Goal: Task Accomplishment & Management: Complete application form

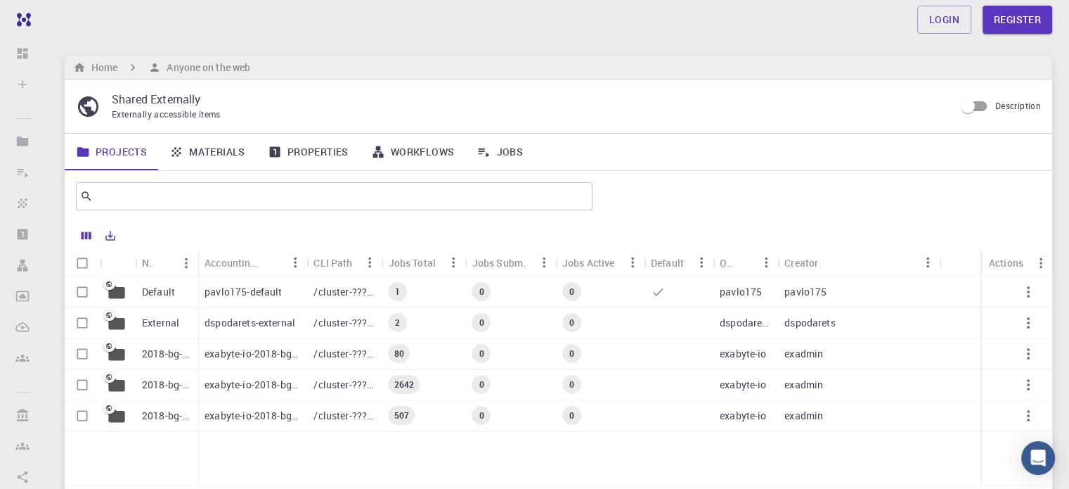
click at [352, 288] on p "/cluster-???-home/pavlo175/pavlo175-default" at bounding box center [344, 292] width 60 height 14
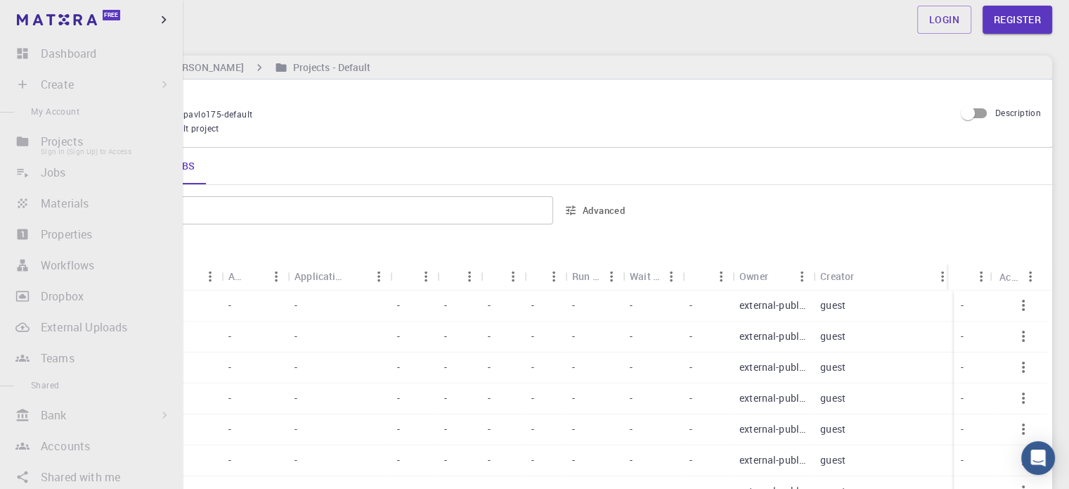
click at [31, 138] on li "Projects Sign In (Sign Up) to Access" at bounding box center [91, 141] width 183 height 28
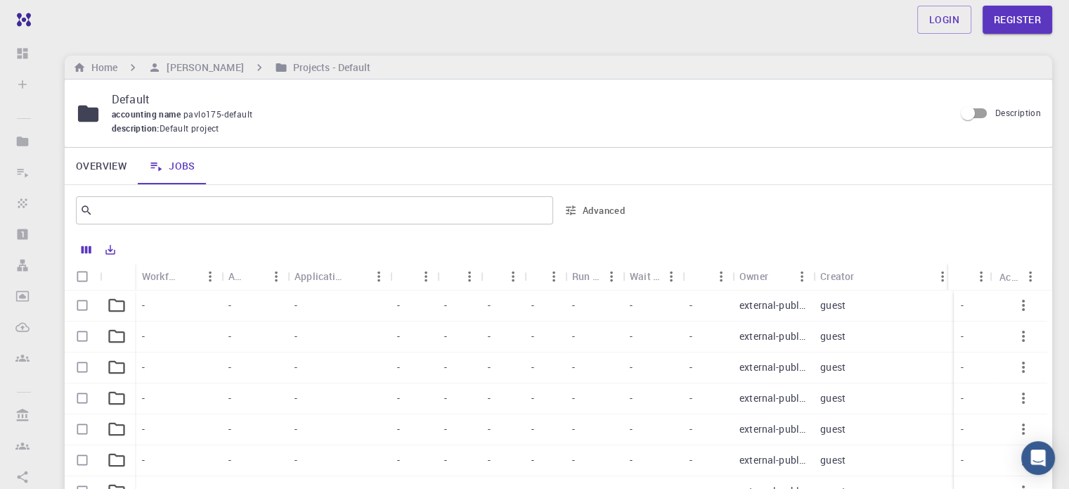
click at [259, 145] on div "Default accounting name pavlo175-default description : Default project Descript…" at bounding box center [559, 112] width 988 height 67
click at [1022, 11] on link "Register" at bounding box center [1018, 20] width 70 height 28
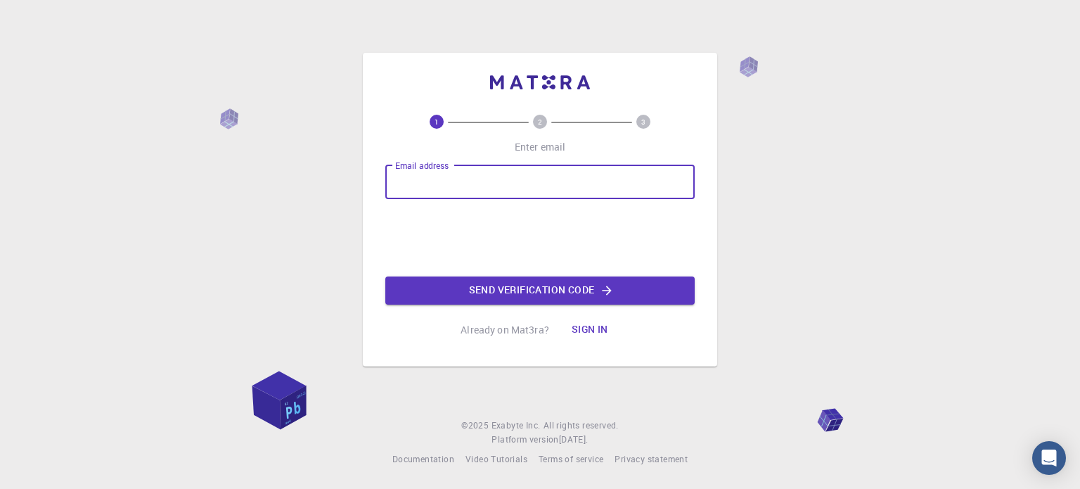
click at [534, 171] on input "Email address" at bounding box center [539, 182] width 309 height 34
type input "[EMAIL_ADDRESS][DOMAIN_NAME]"
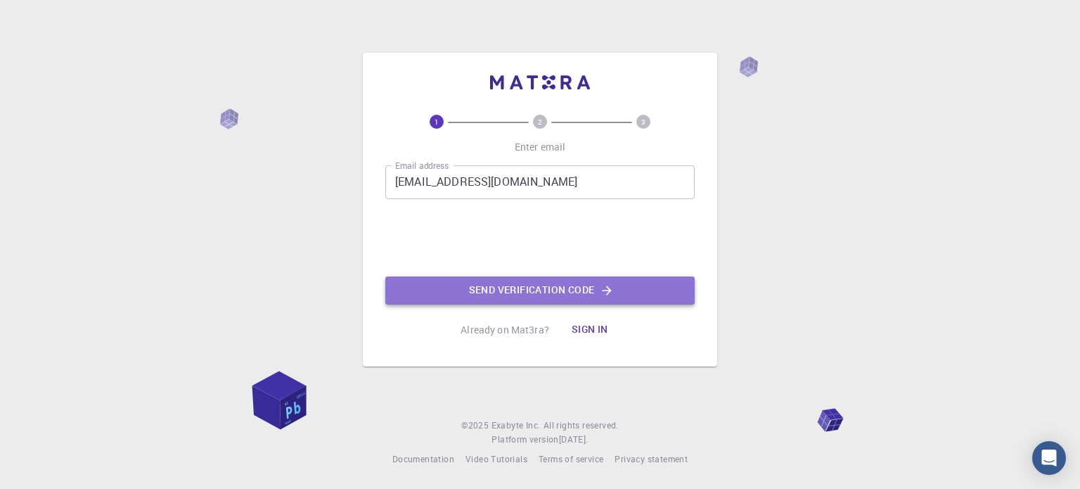
click at [534, 291] on button "Send verification code" at bounding box center [539, 290] width 309 height 28
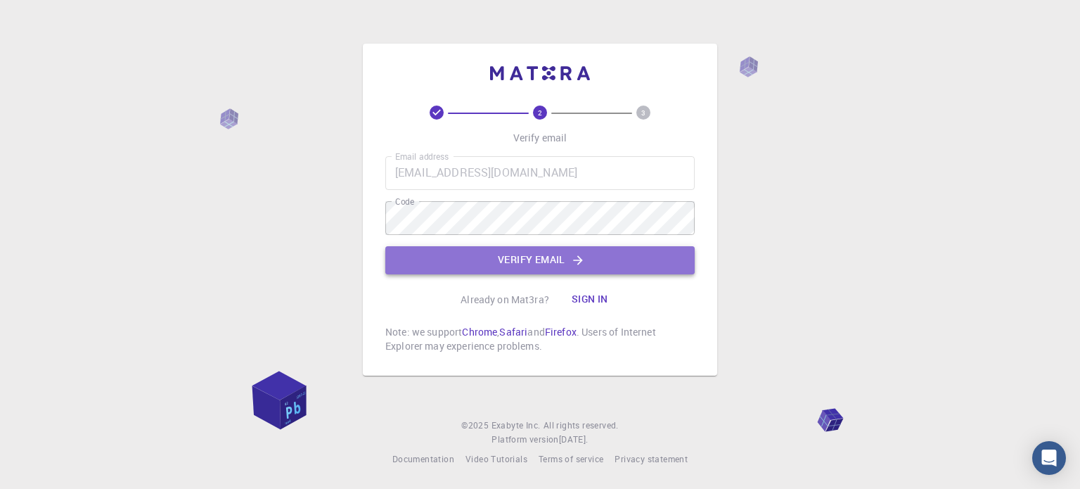
click at [521, 269] on button "Verify email" at bounding box center [539, 260] width 309 height 28
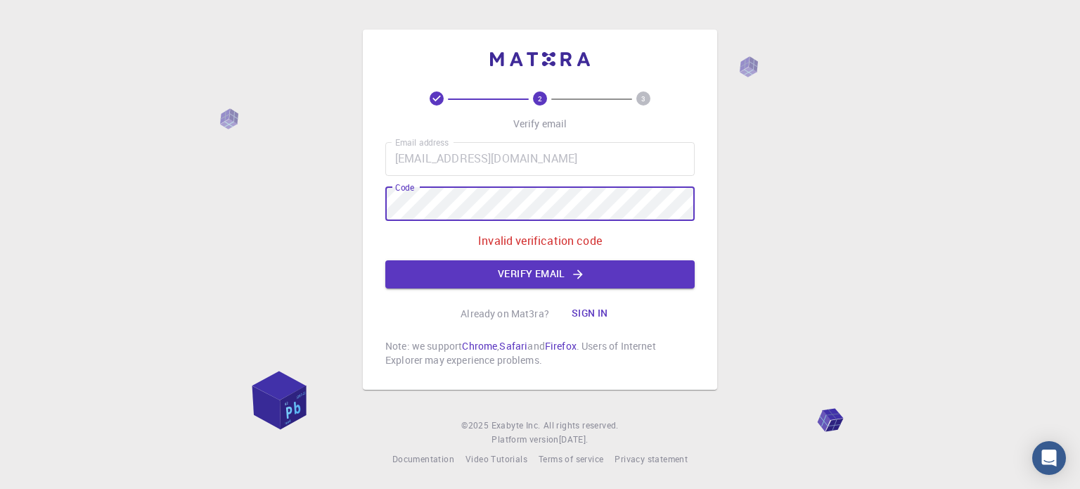
click at [381, 202] on div "2 3 Verify email Email address [EMAIL_ADDRESS][DOMAIN_NAME] Email address Code …" at bounding box center [540, 210] width 354 height 360
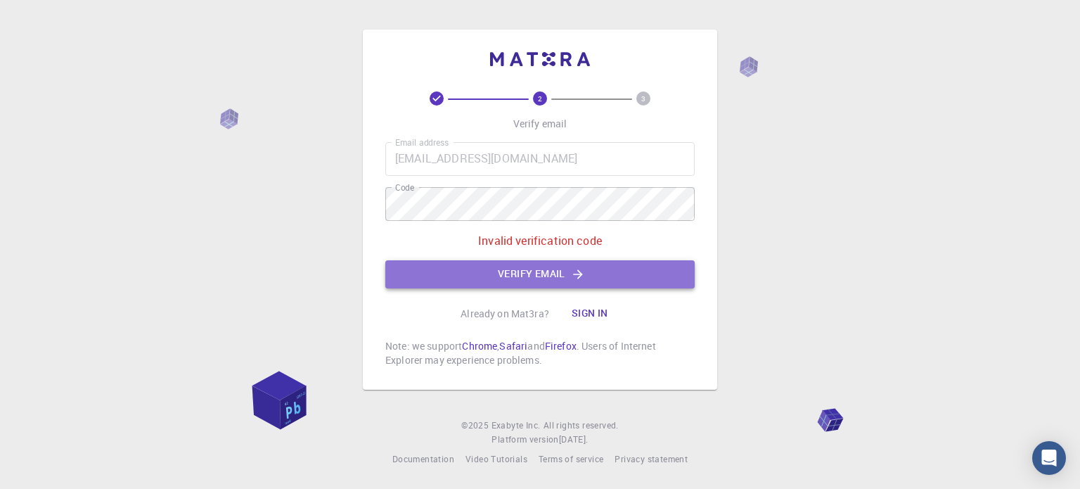
click at [550, 268] on button "Verify email" at bounding box center [539, 274] width 309 height 28
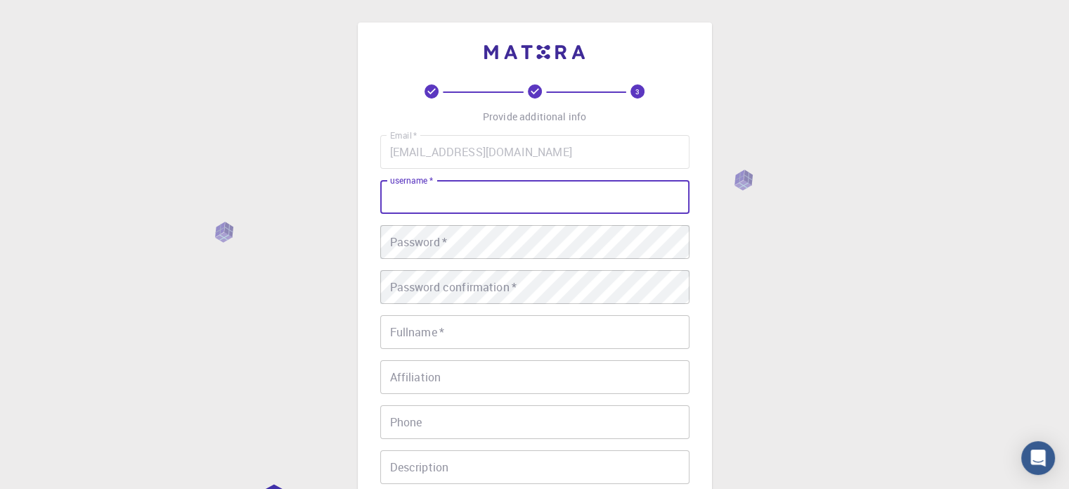
click at [463, 192] on input "username   *" at bounding box center [534, 197] width 309 height 34
